Goal: Information Seeking & Learning: Learn about a topic

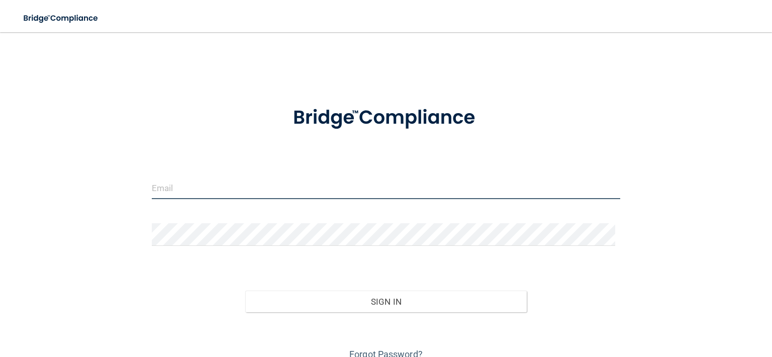
click at [203, 191] on input "email" at bounding box center [386, 187] width 468 height 23
type input "[EMAIL_ADDRESS][DOMAIN_NAME]"
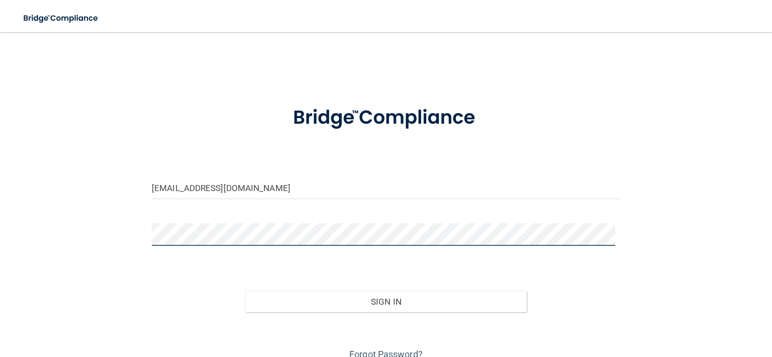
click at [245, 290] on button "Sign In" at bounding box center [385, 301] width 281 height 22
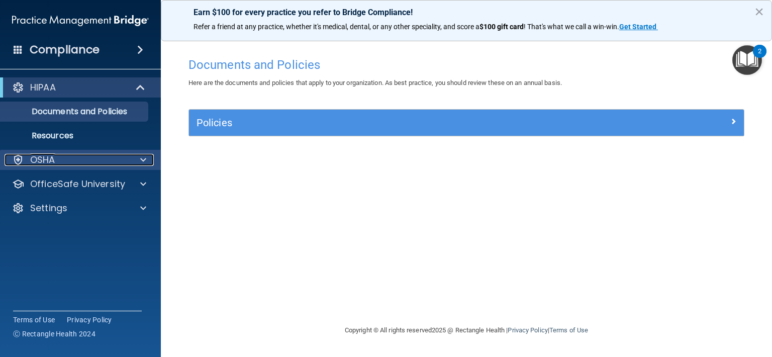
click at [26, 163] on div "OSHA" at bounding box center [67, 160] width 125 height 12
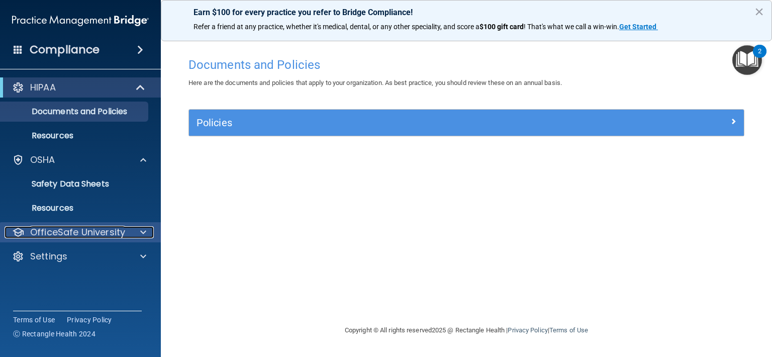
click at [60, 232] on p "OfficeSafe University" at bounding box center [77, 232] width 95 height 12
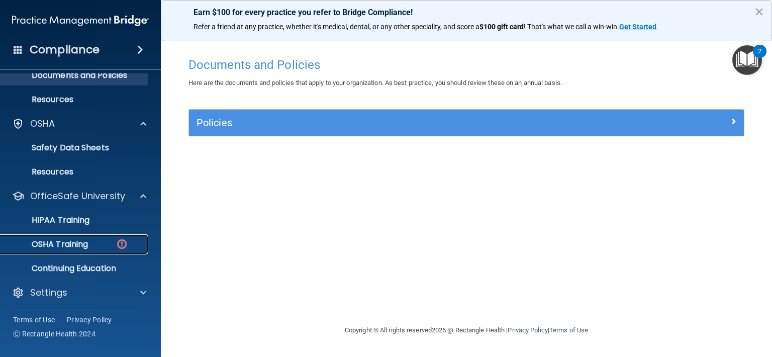
click at [58, 243] on p "OSHA Training" at bounding box center [47, 244] width 81 height 10
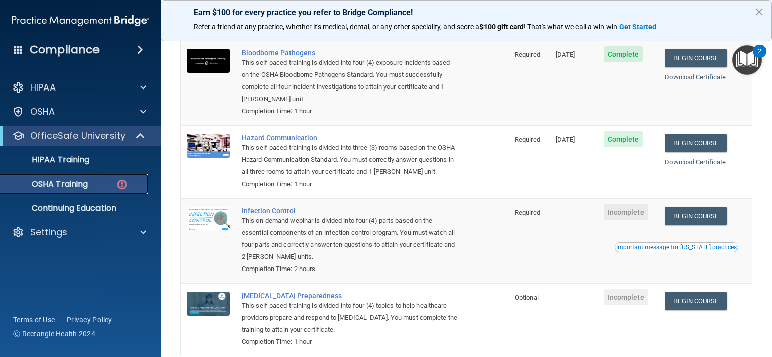
scroll to position [151, 0]
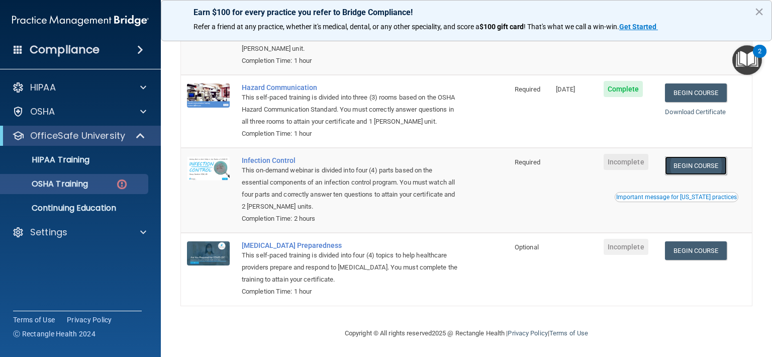
click at [685, 173] on link "Begin Course" at bounding box center [695, 165] width 61 height 19
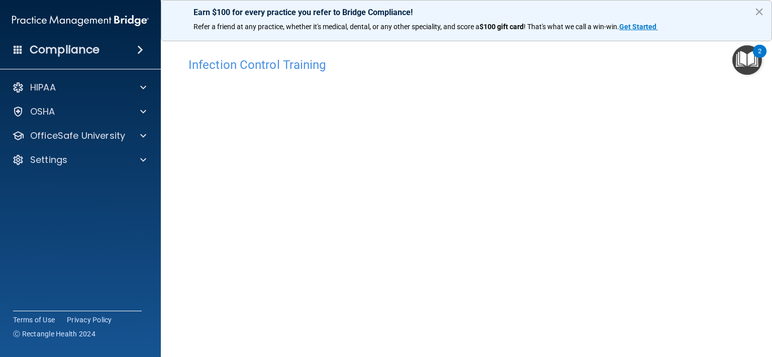
scroll to position [73, 0]
